Goal: Task Accomplishment & Management: Use online tool/utility

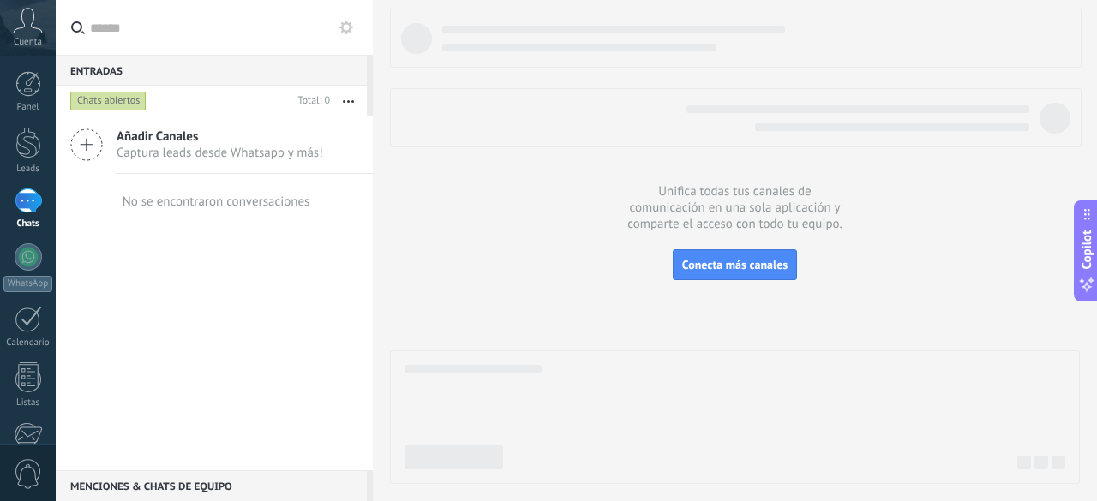
click at [156, 129] on span "Añadir Canales" at bounding box center [220, 137] width 206 height 16
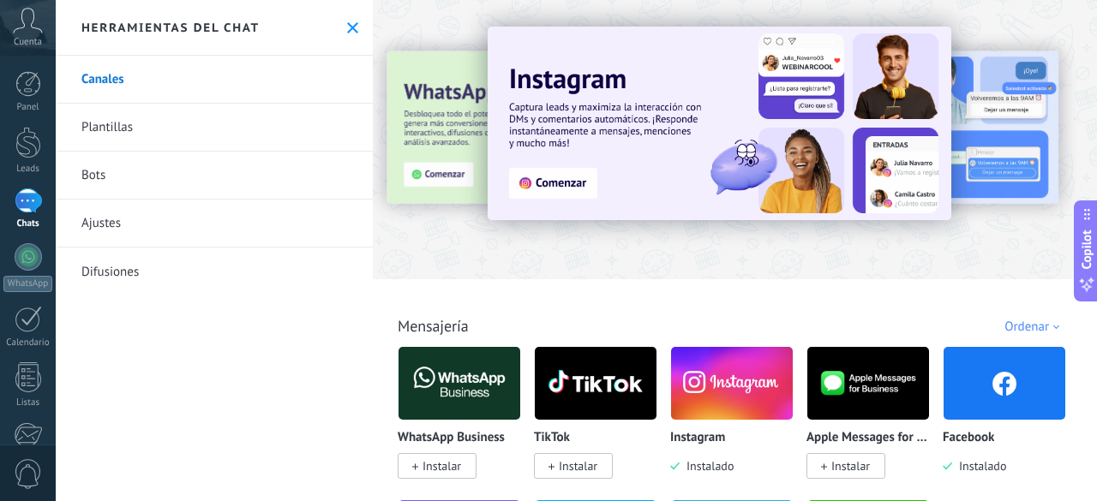
click at [1016, 383] on img at bounding box center [1004, 383] width 122 height 83
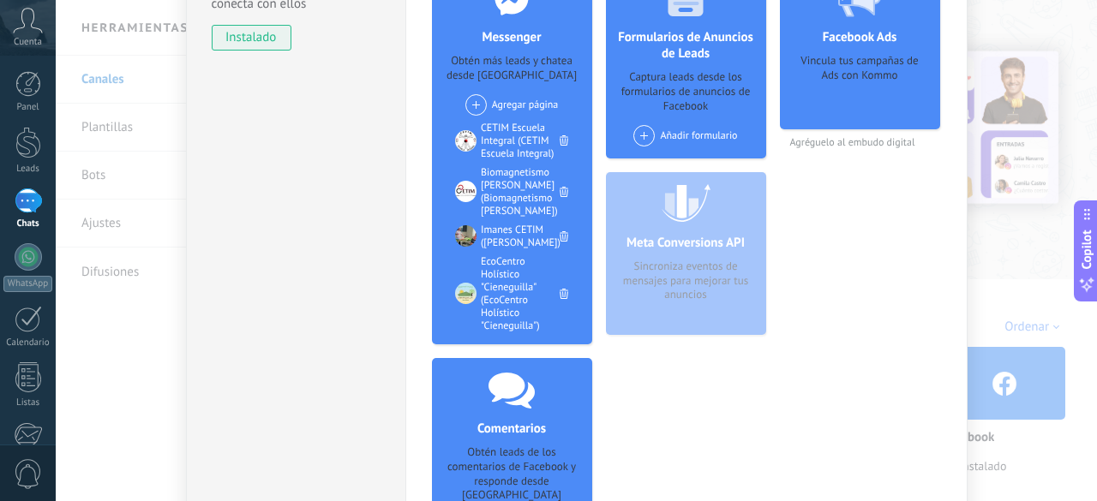
scroll to position [259, 0]
